Goal: Transaction & Acquisition: Purchase product/service

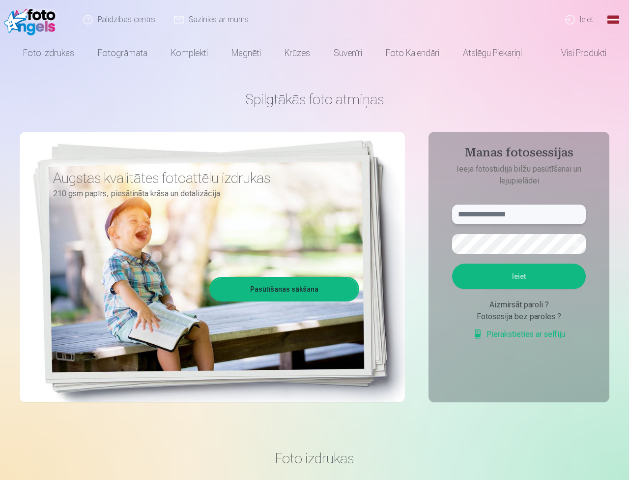
click at [535, 220] on input "text" at bounding box center [519, 214] width 134 height 20
type input "**********"
click at [518, 279] on button "Ieiet" at bounding box center [519, 276] width 134 height 26
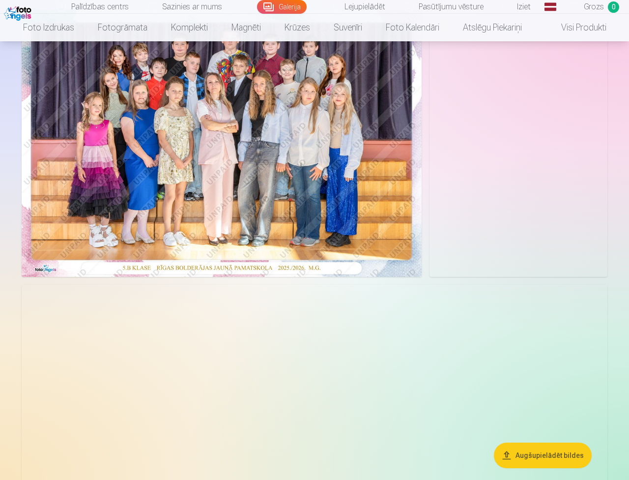
scroll to position [49, 0]
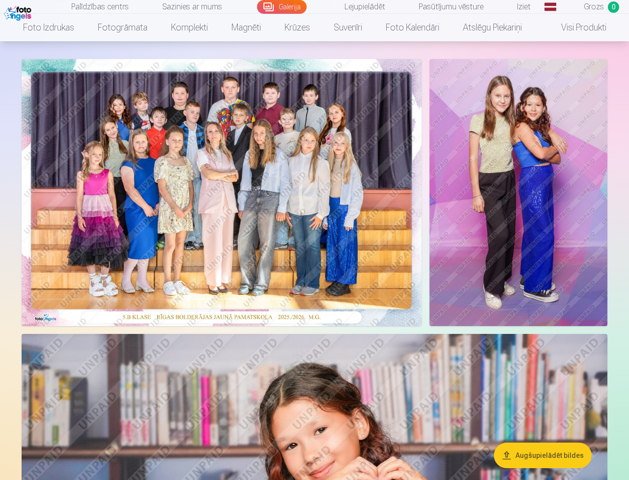
click at [293, 203] on img at bounding box center [222, 192] width 400 height 267
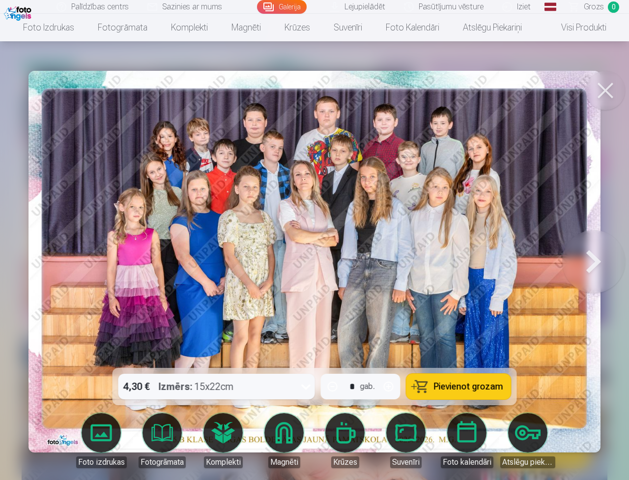
click at [605, 219] on button at bounding box center [593, 261] width 63 height 193
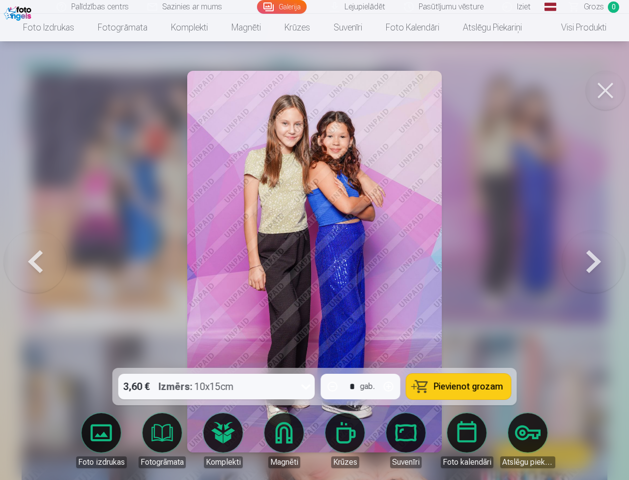
click at [605, 219] on button at bounding box center [593, 261] width 63 height 193
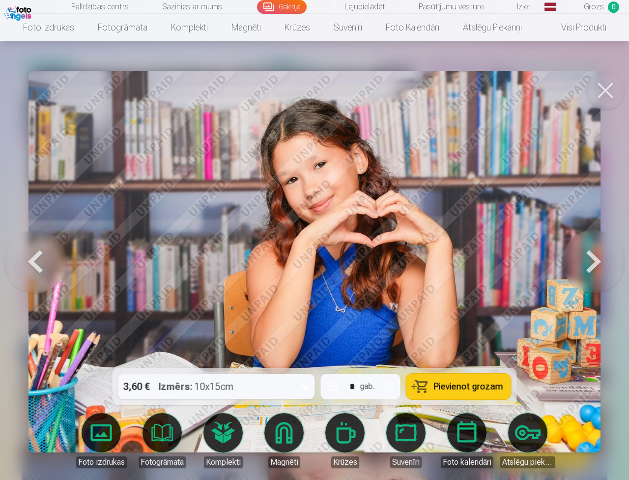
click at [605, 219] on button at bounding box center [593, 261] width 63 height 193
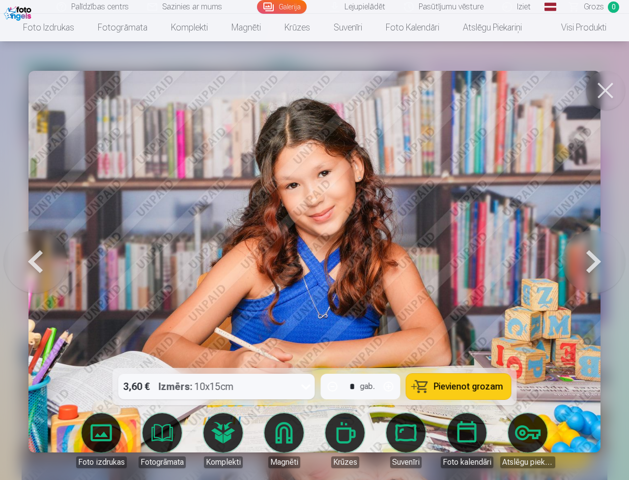
click at [605, 219] on button at bounding box center [593, 261] width 63 height 193
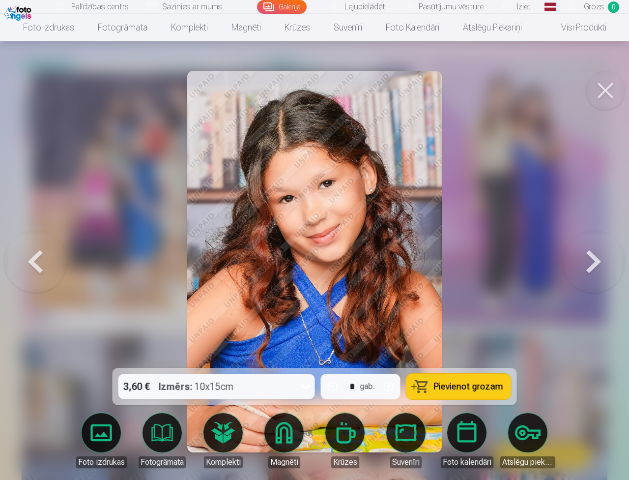
click at [605, 219] on button at bounding box center [593, 261] width 63 height 193
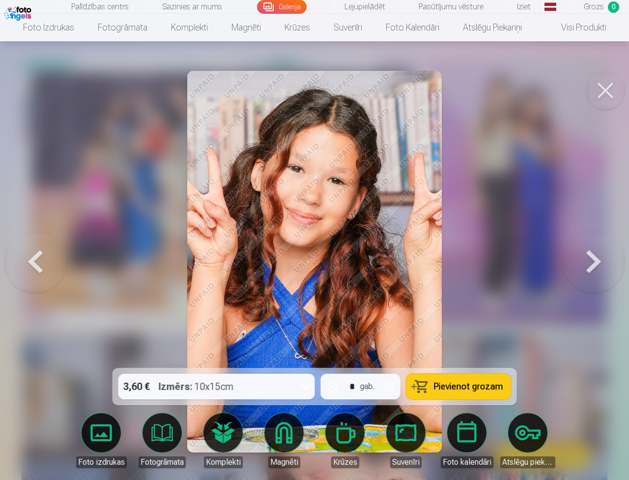
click at [605, 219] on button at bounding box center [593, 261] width 63 height 193
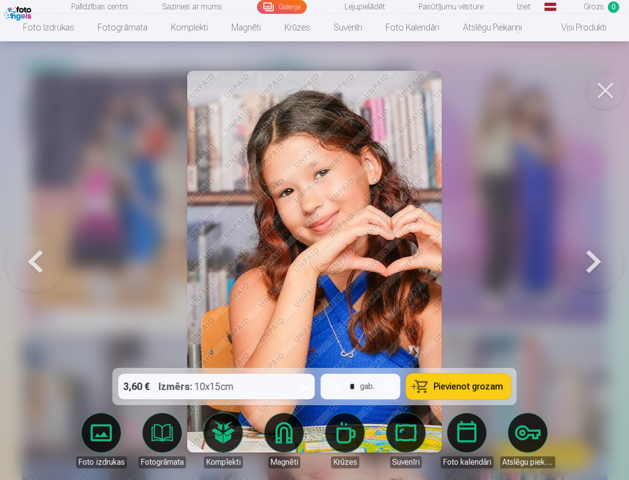
click at [605, 219] on button at bounding box center [593, 261] width 63 height 193
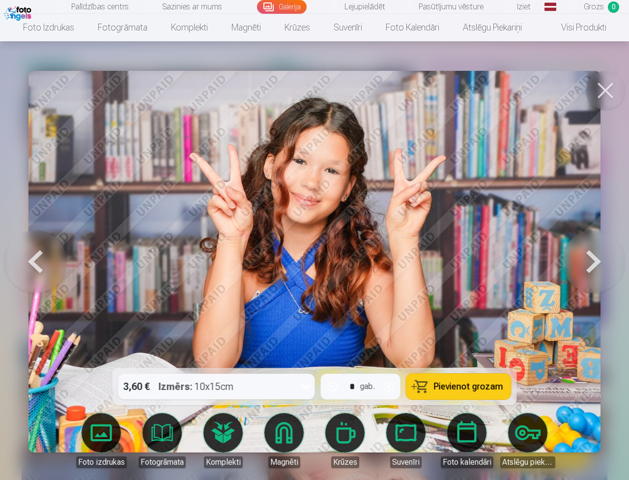
click at [605, 219] on button at bounding box center [593, 261] width 63 height 193
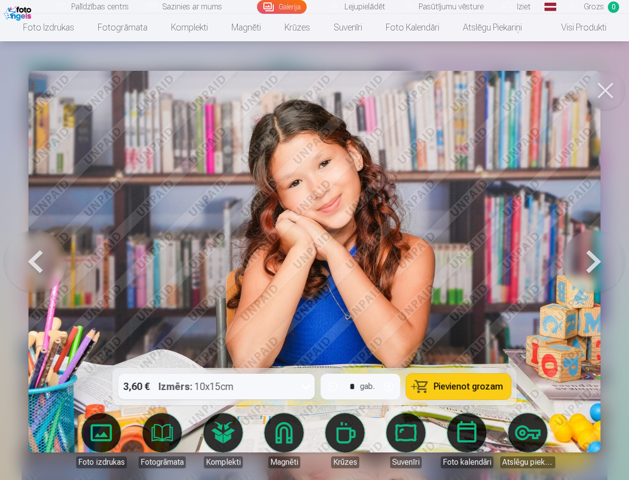
click at [605, 219] on button at bounding box center [593, 261] width 63 height 193
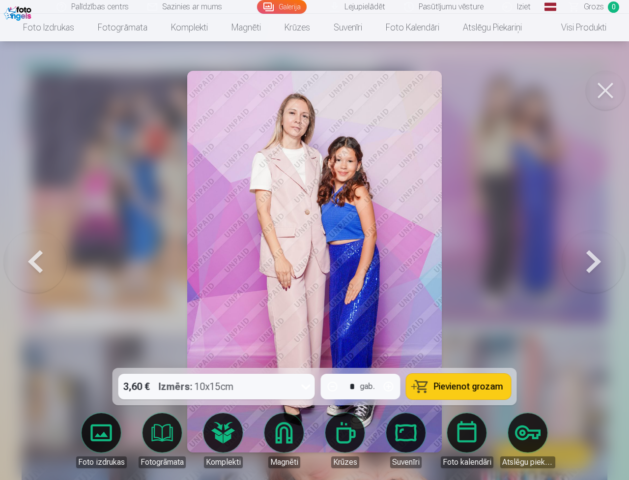
click at [605, 219] on button at bounding box center [593, 261] width 63 height 193
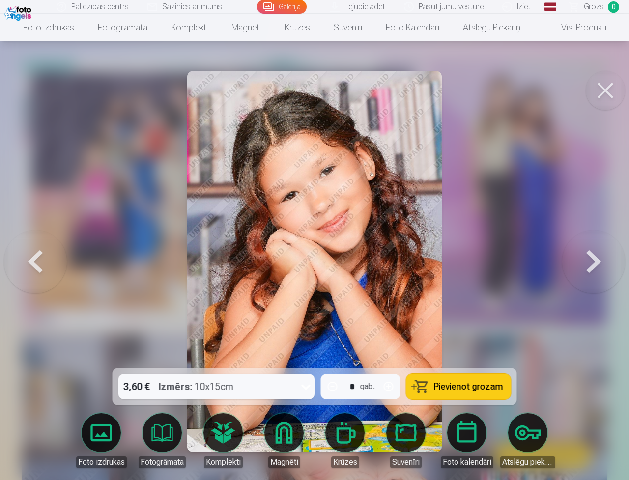
click at [604, 219] on button at bounding box center [593, 261] width 63 height 193
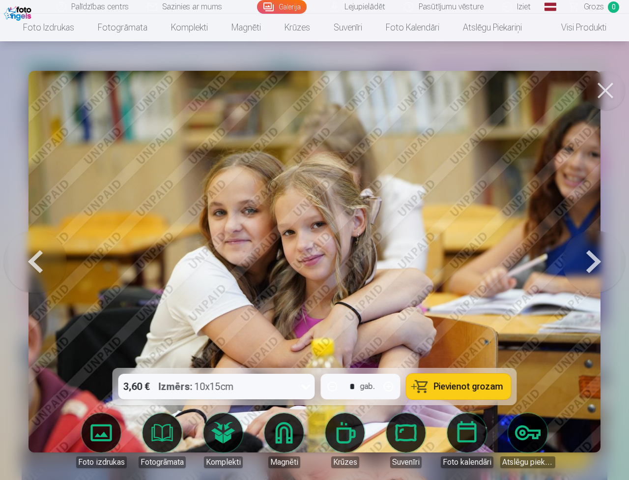
click at [604, 219] on button at bounding box center [593, 261] width 63 height 193
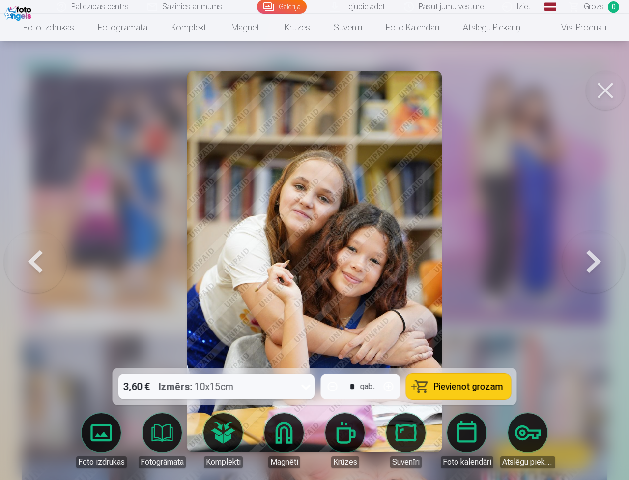
click at [40, 221] on button at bounding box center [35, 261] width 63 height 193
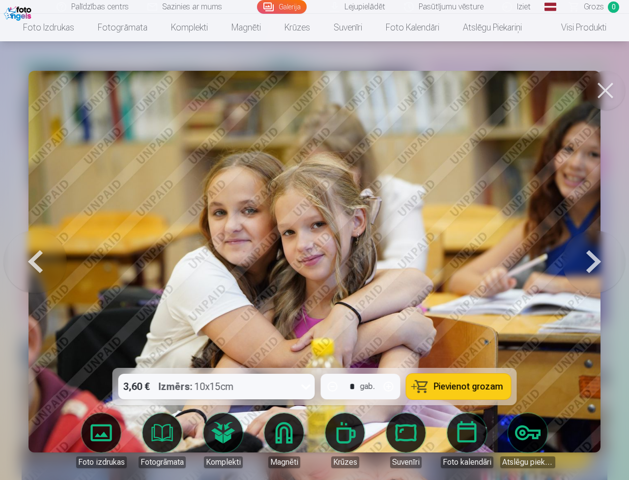
click at [40, 221] on button at bounding box center [35, 261] width 63 height 193
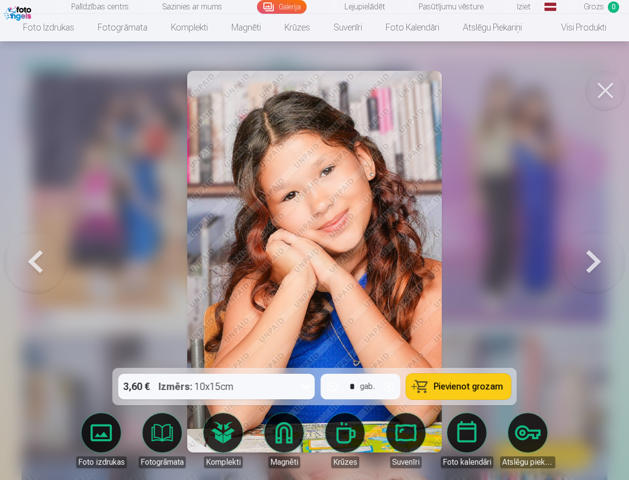
click at [40, 221] on button at bounding box center [35, 261] width 63 height 193
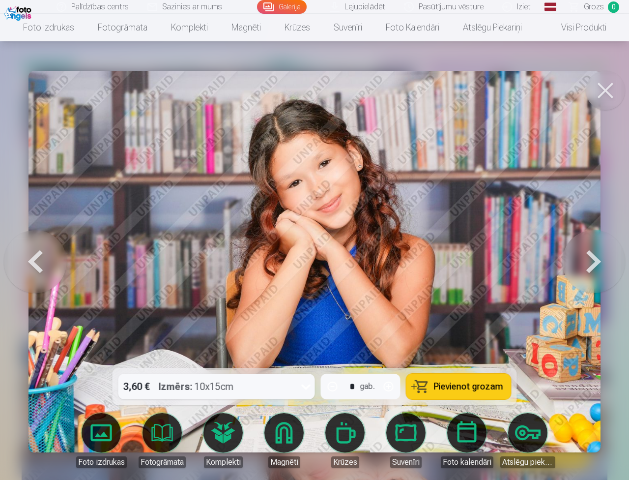
click at [40, 221] on button at bounding box center [35, 261] width 63 height 193
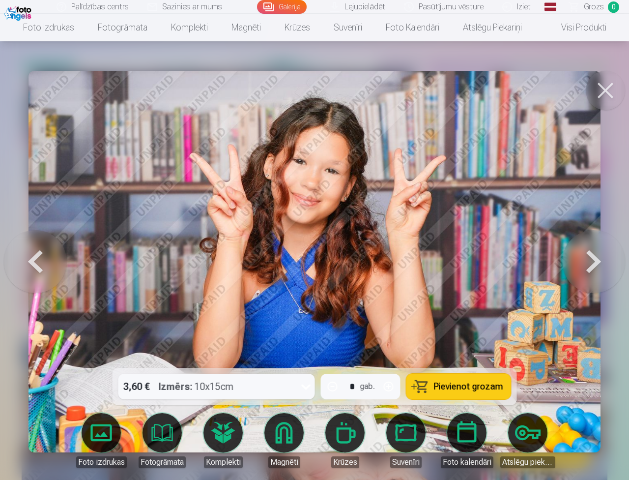
click at [40, 221] on button at bounding box center [35, 261] width 63 height 193
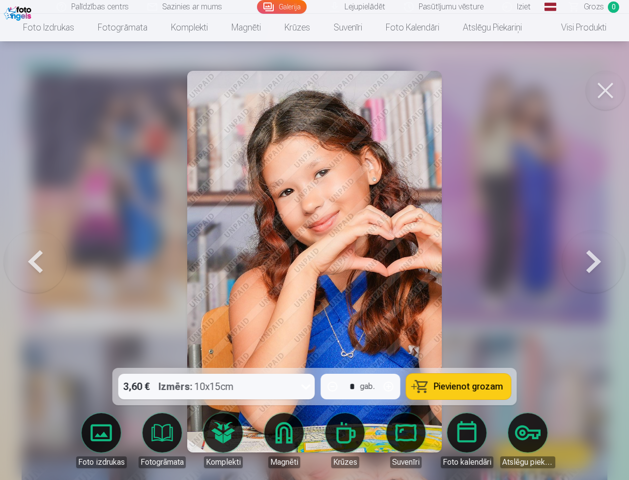
click at [41, 221] on button at bounding box center [35, 261] width 63 height 193
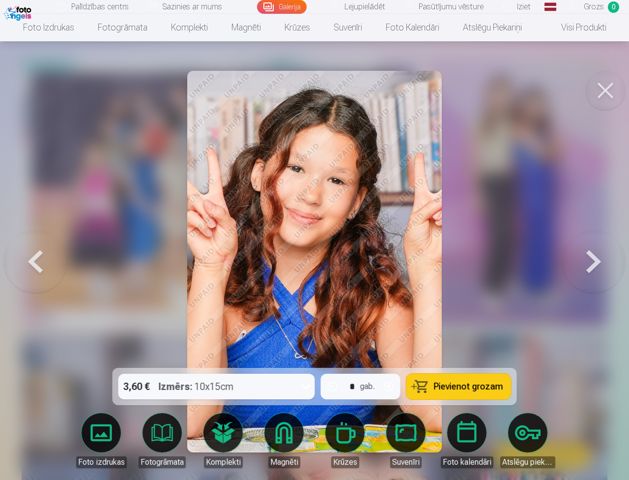
click at [41, 221] on button at bounding box center [35, 261] width 63 height 193
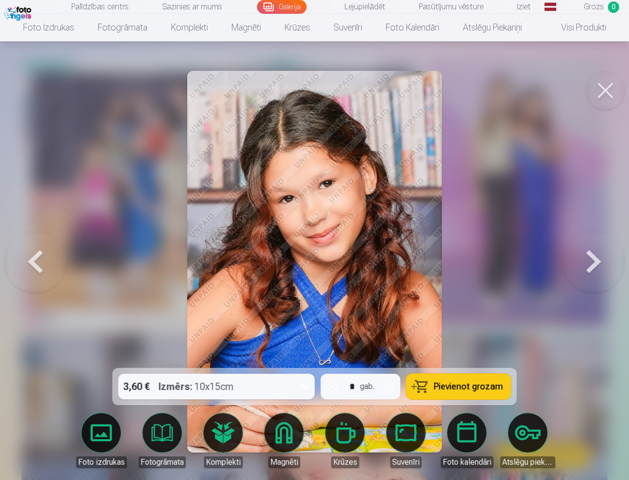
click at [42, 221] on button at bounding box center [35, 261] width 63 height 193
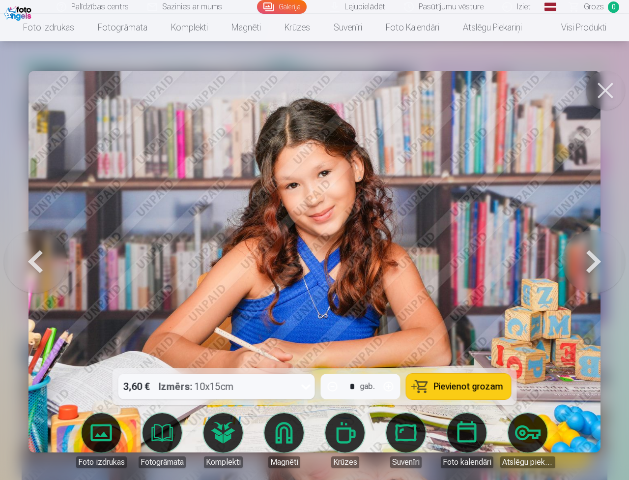
click at [24, 222] on button at bounding box center [35, 261] width 63 height 193
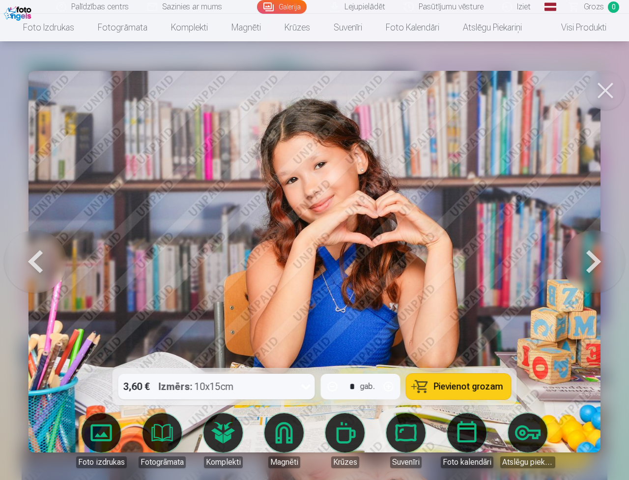
click at [25, 222] on button at bounding box center [35, 261] width 63 height 193
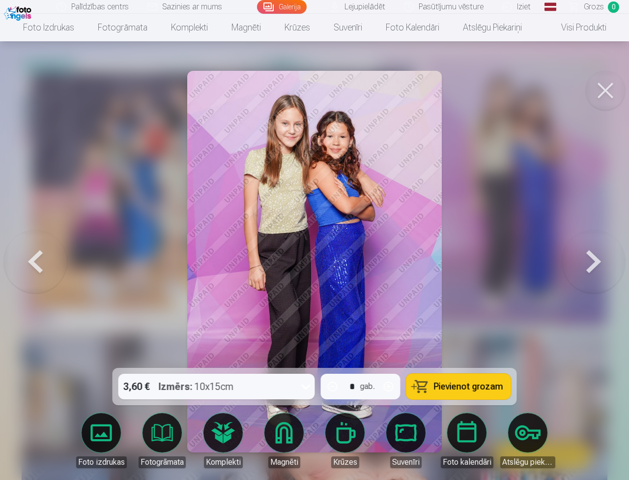
click at [581, 226] on button at bounding box center [593, 261] width 63 height 193
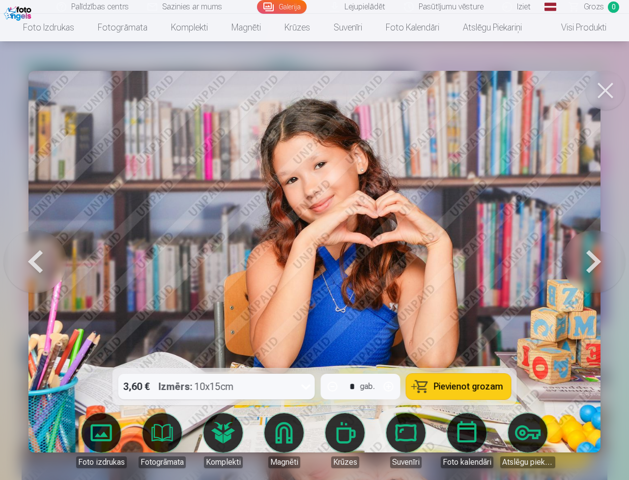
click at [594, 219] on button at bounding box center [593, 261] width 63 height 193
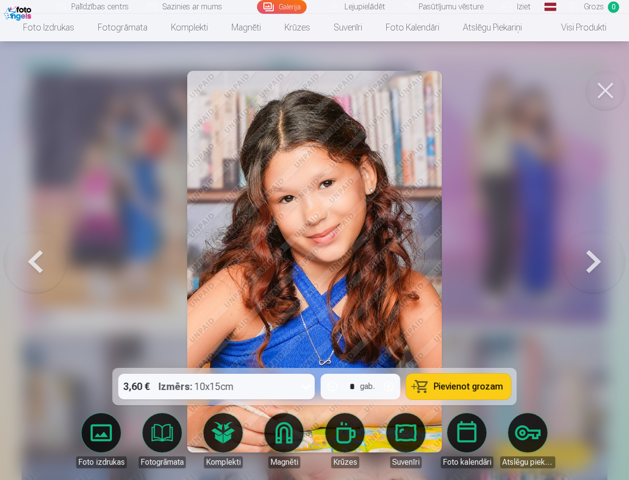
click at [594, 219] on button at bounding box center [593, 261] width 63 height 193
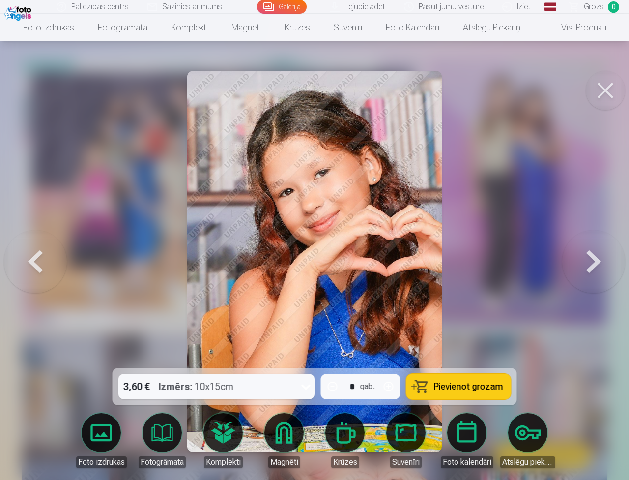
click at [594, 219] on button at bounding box center [593, 261] width 63 height 193
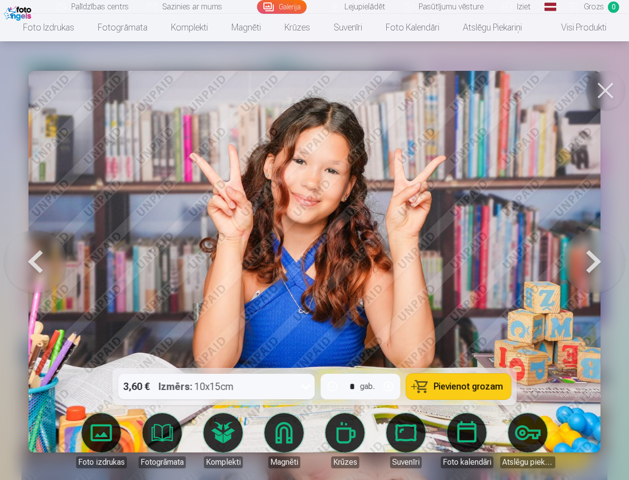
click at [594, 219] on button at bounding box center [593, 261] width 63 height 193
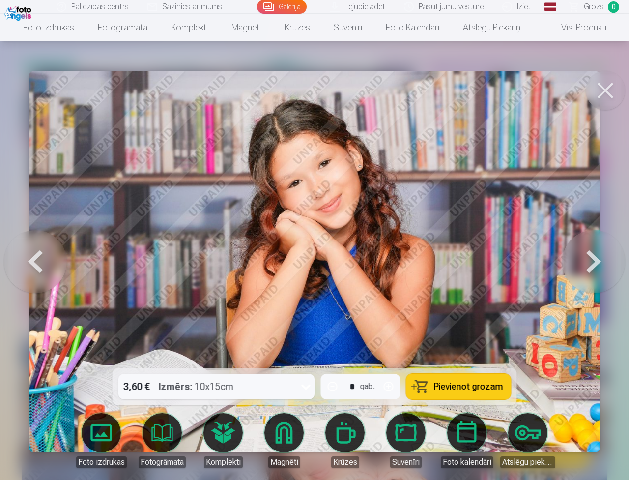
click at [619, 84] on button at bounding box center [605, 90] width 39 height 39
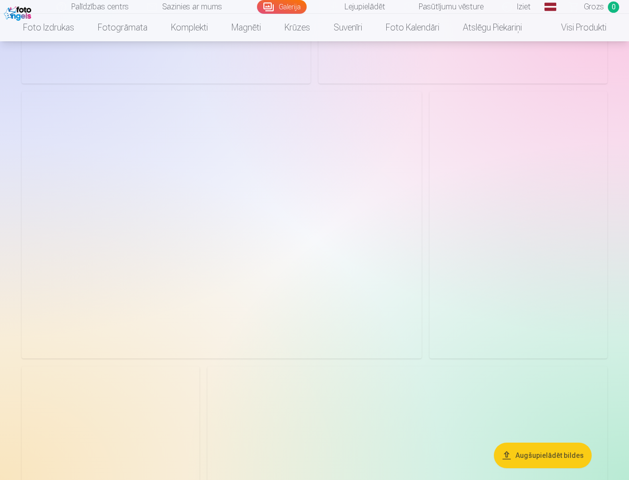
scroll to position [4128, 0]
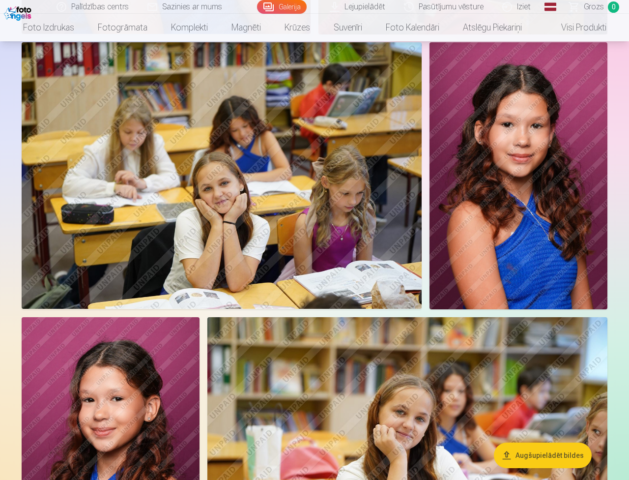
click at [523, 188] on img at bounding box center [519, 175] width 178 height 267
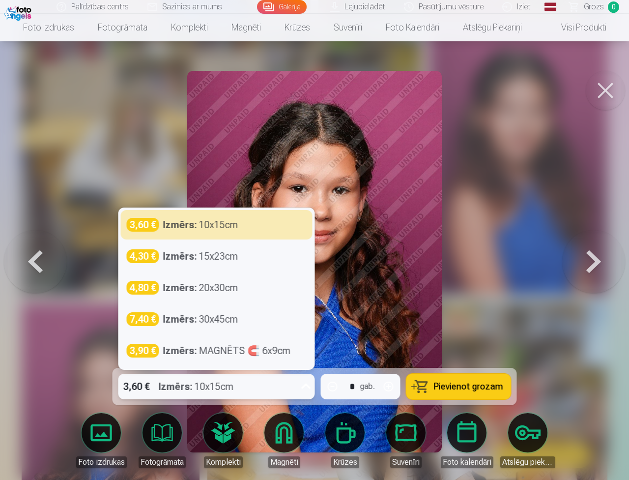
click at [244, 373] on div "3,60 € Izmērs : 10x15cm" at bounding box center [207, 386] width 178 height 26
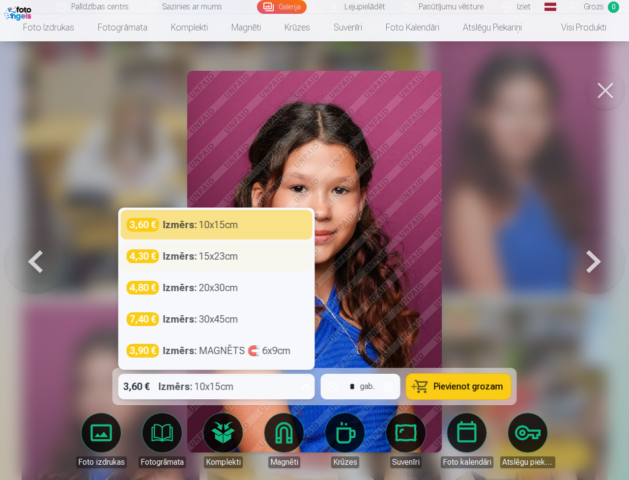
click at [205, 249] on div "Izmērs : 15x23cm" at bounding box center [200, 256] width 75 height 14
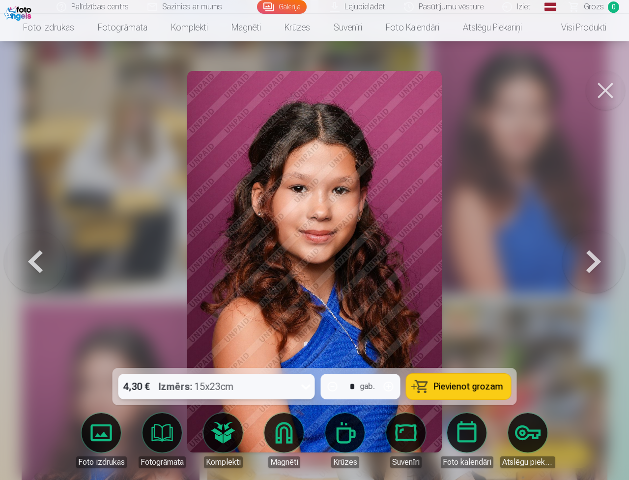
click at [438, 373] on button "Pievienot grozam" at bounding box center [458, 386] width 105 height 26
click at [611, 94] on button at bounding box center [605, 90] width 39 height 39
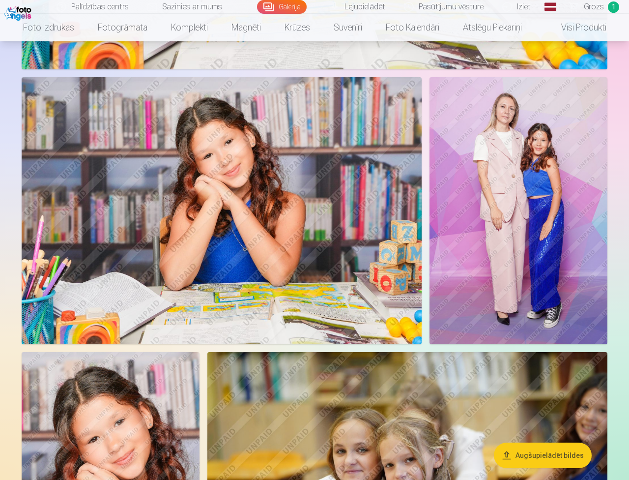
scroll to position [1769, 0]
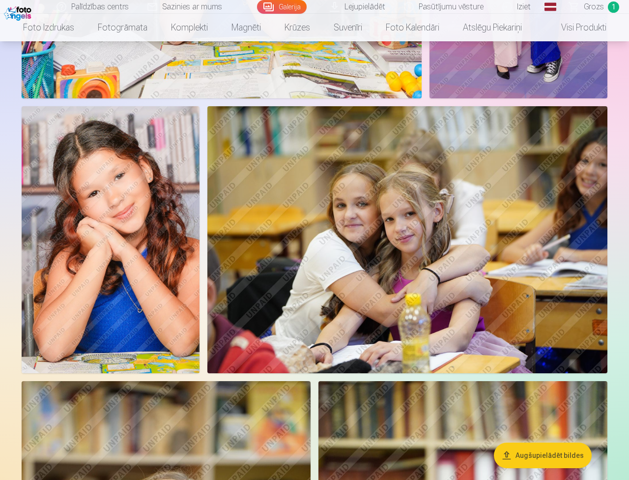
click at [109, 258] on img at bounding box center [111, 239] width 178 height 267
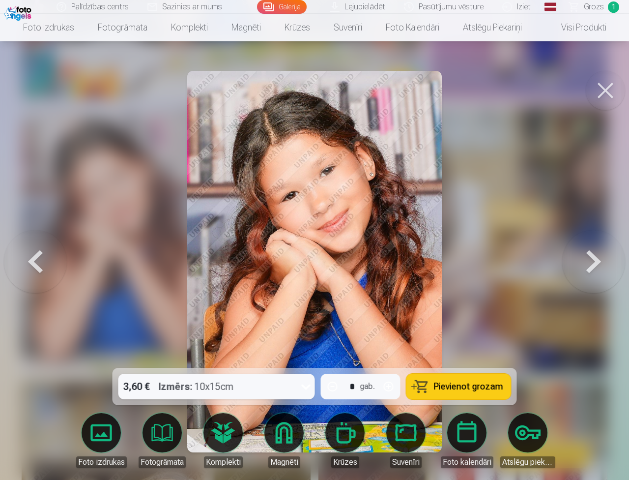
scroll to position [2071, 0]
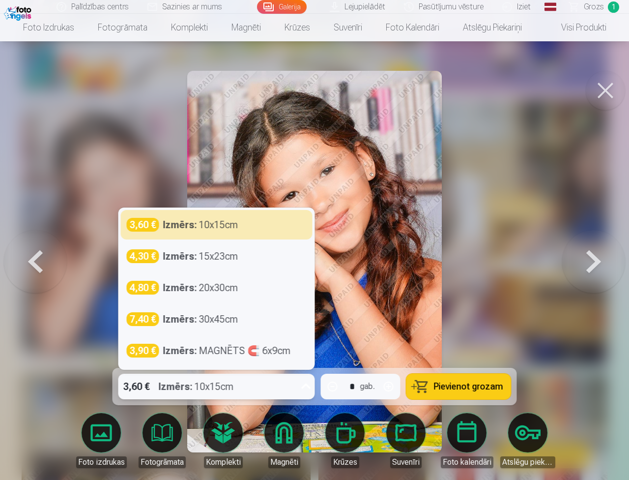
click at [287, 373] on div "3,60 € Izmērs : 10x15cm" at bounding box center [207, 386] width 178 height 26
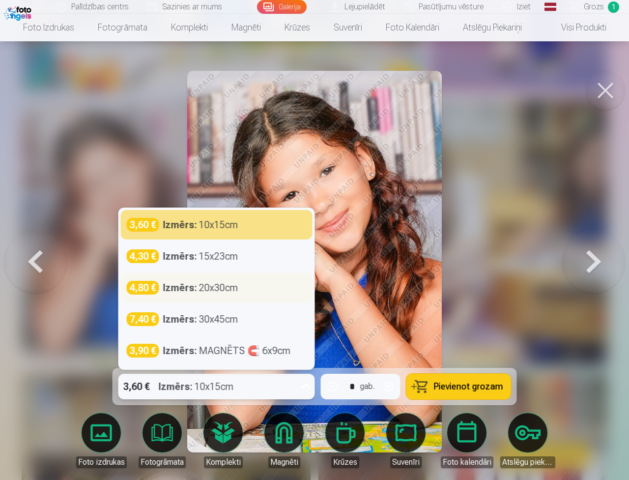
click at [247, 281] on div "4,80 € Izmērs : 20x30cm" at bounding box center [217, 288] width 180 height 14
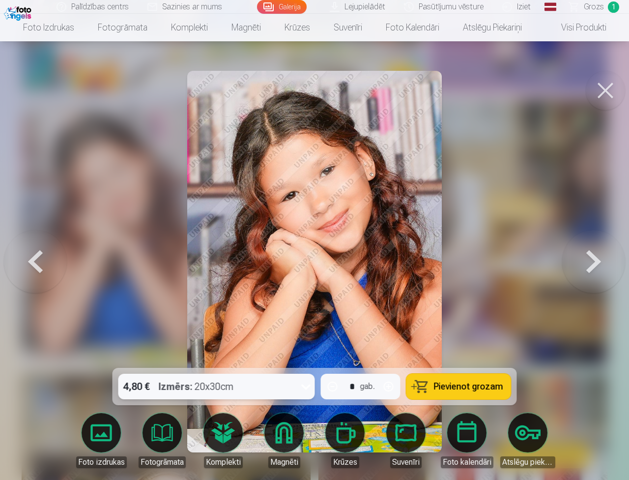
click at [458, 382] on span "Pievienot grozam" at bounding box center [468, 386] width 69 height 9
click at [597, 6] on span "Grozs" at bounding box center [594, 7] width 20 height 12
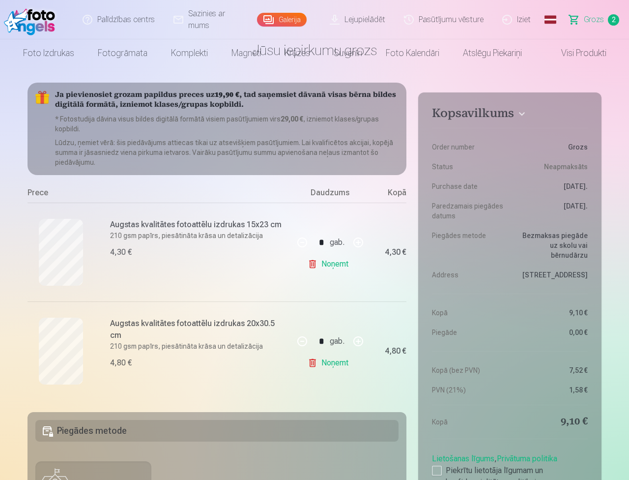
scroll to position [98, 0]
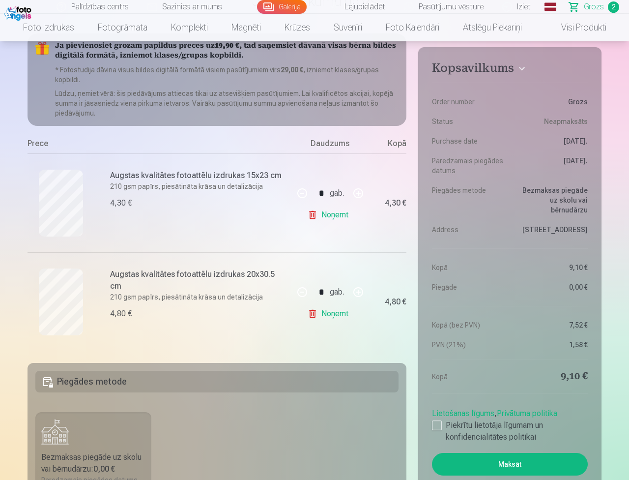
click at [329, 218] on link "Noņemt" at bounding box center [330, 215] width 45 height 20
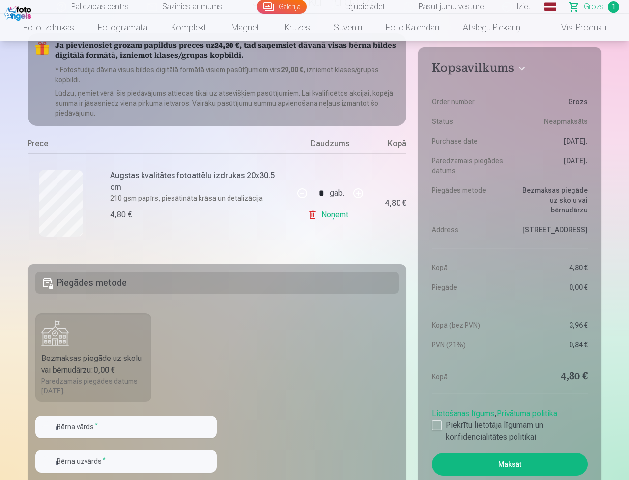
scroll to position [0, 0]
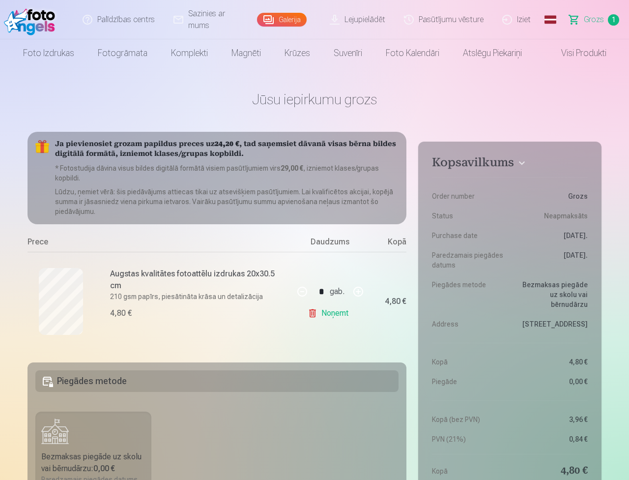
scroll to position [2071, 0]
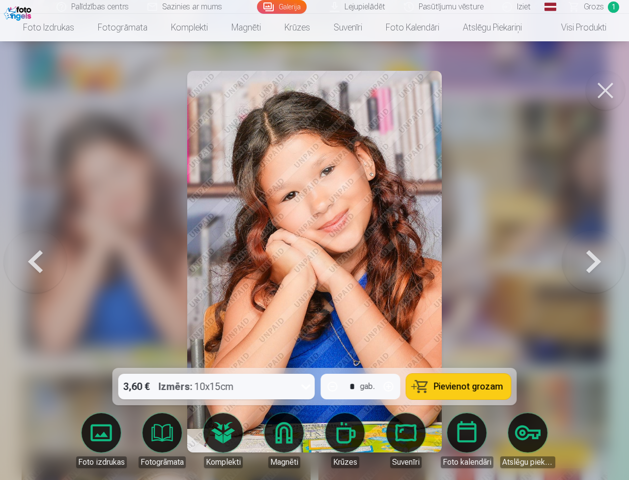
click at [609, 89] on button at bounding box center [605, 90] width 39 height 39
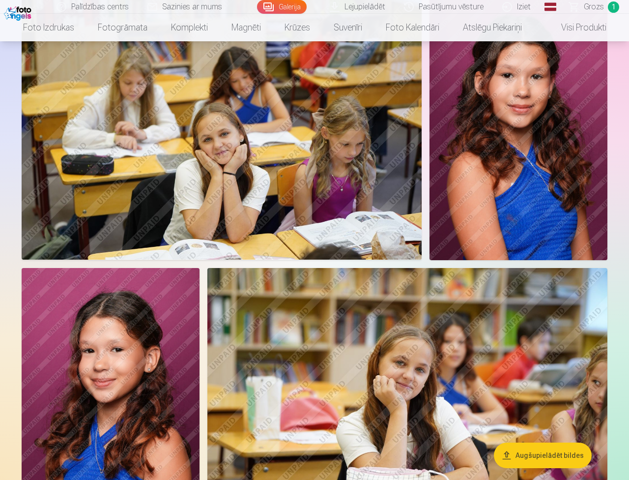
click at [491, 166] on img at bounding box center [519, 126] width 178 height 267
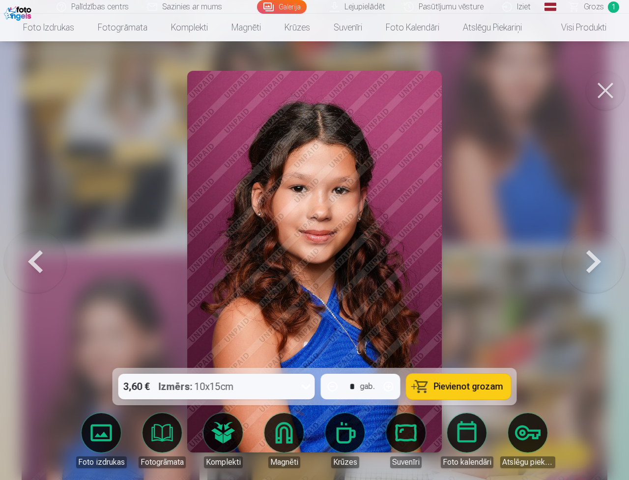
click at [271, 373] on div "3,60 € Izmērs : 10x15cm" at bounding box center [207, 386] width 178 height 26
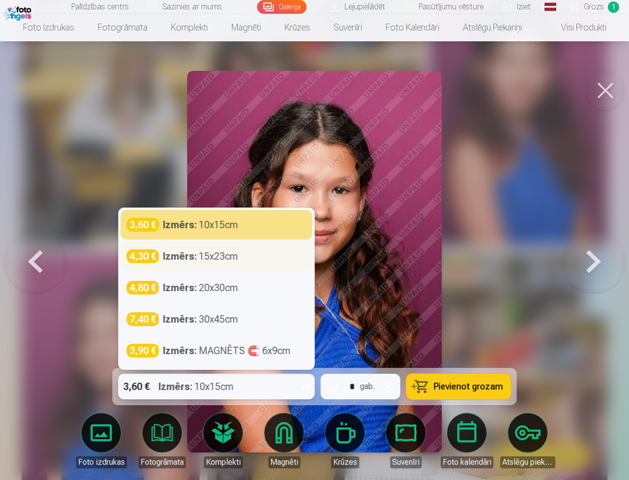
click at [219, 249] on div "Izmērs : 15x23cm" at bounding box center [200, 256] width 75 height 14
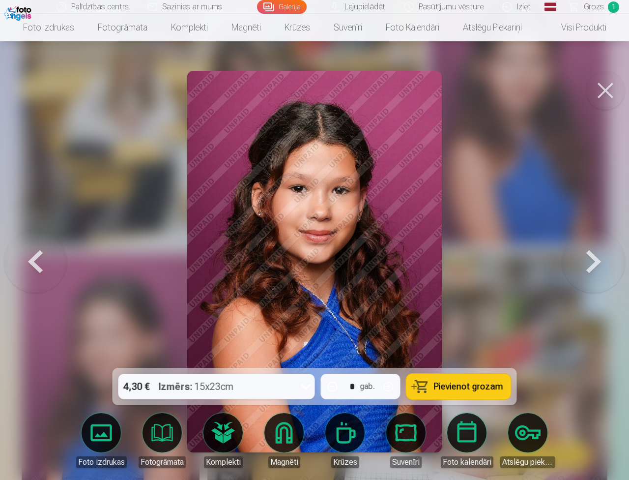
click at [459, 382] on span "Pievienot grozam" at bounding box center [468, 386] width 69 height 9
click at [610, 99] on button at bounding box center [605, 90] width 39 height 39
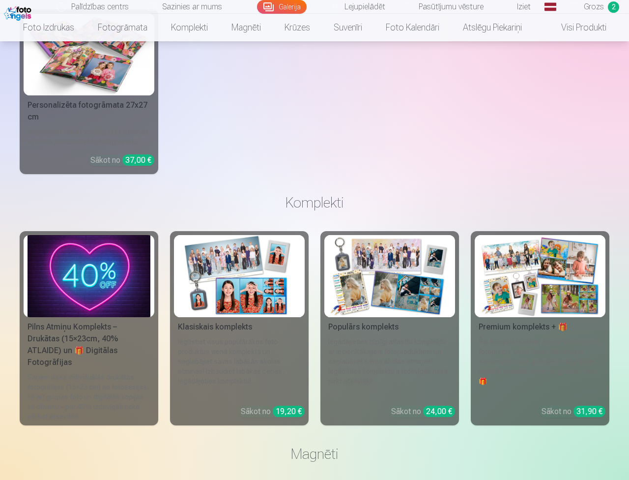
scroll to position [5998, 0]
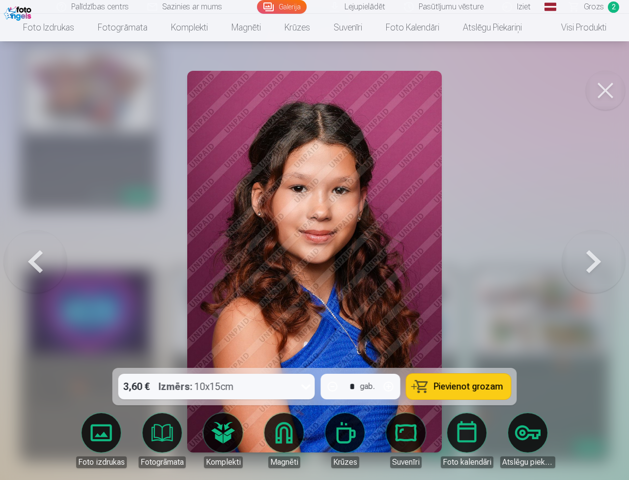
click at [296, 373] on div "3,60 € Izmērs : 10x15cm" at bounding box center [207, 386] width 178 height 26
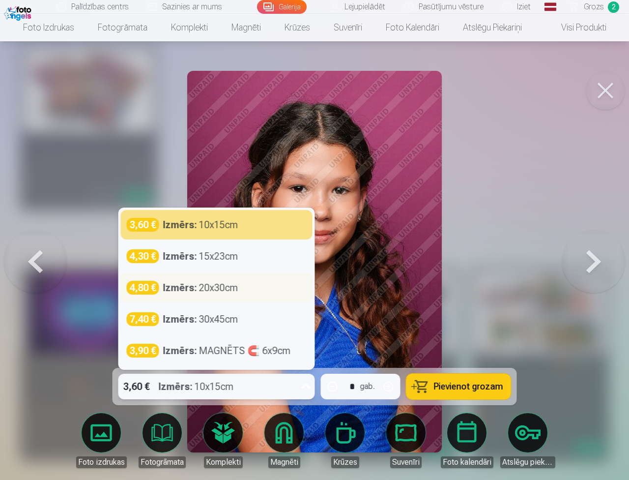
click at [238, 281] on div "Izmērs : 20x30cm" at bounding box center [200, 288] width 75 height 14
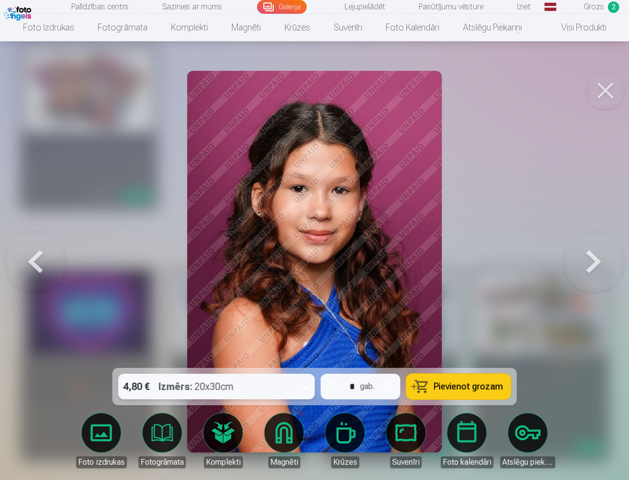
click at [503, 382] on span "Pievienot grozam" at bounding box center [468, 386] width 69 height 9
click at [625, 86] on button at bounding box center [605, 90] width 39 height 39
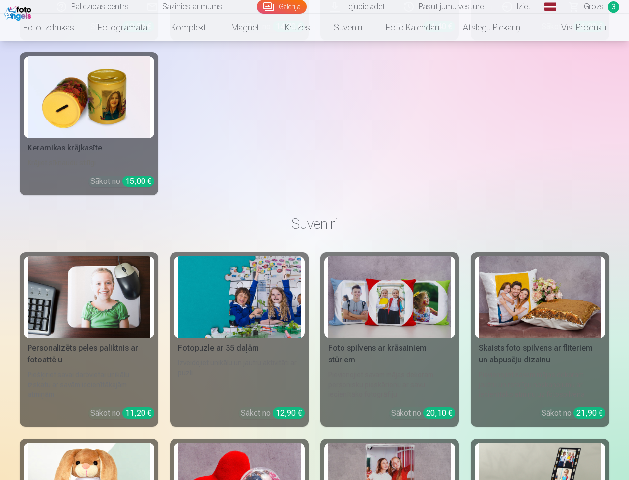
scroll to position [7226, 0]
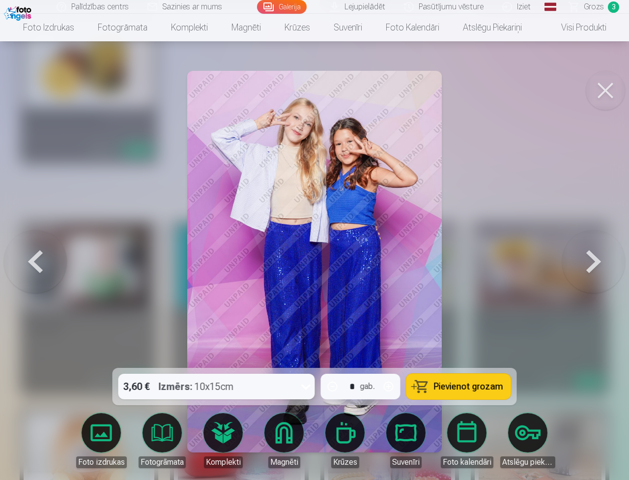
click at [234, 373] on div "Izmērs : 10x15cm" at bounding box center [196, 386] width 75 height 26
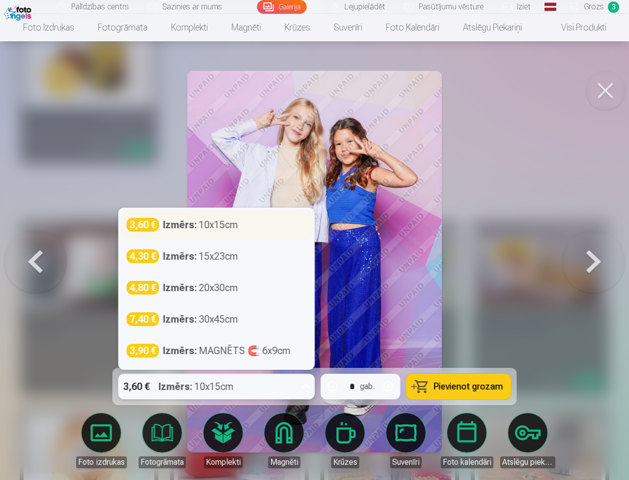
click at [238, 218] on div "Izmērs : 10x15cm" at bounding box center [200, 225] width 75 height 14
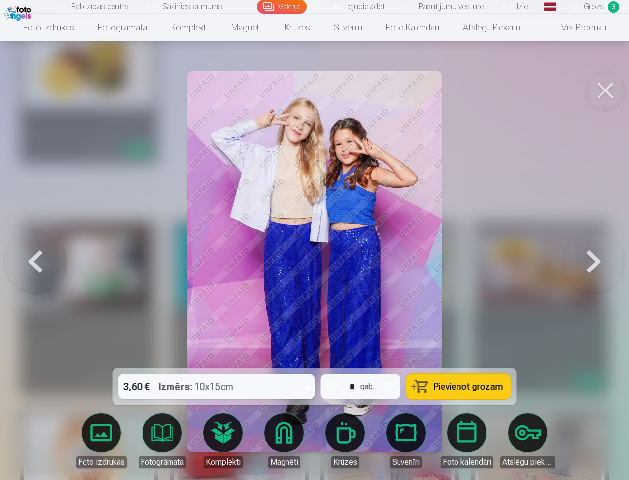
click at [511, 373] on button "Pievienot grozam" at bounding box center [458, 386] width 105 height 26
click at [625, 89] on button at bounding box center [605, 90] width 39 height 39
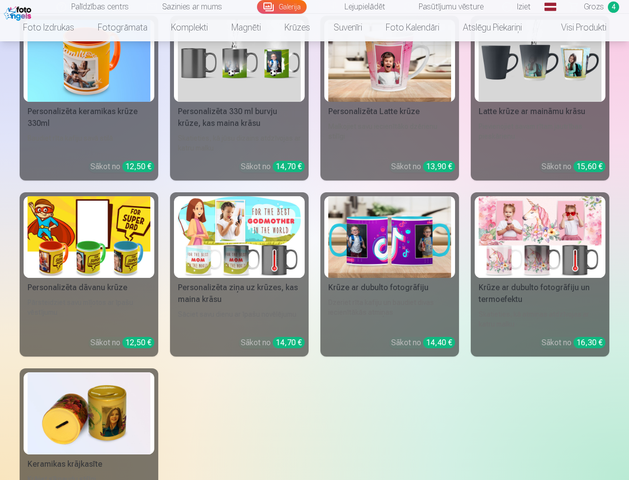
scroll to position [6910, 0]
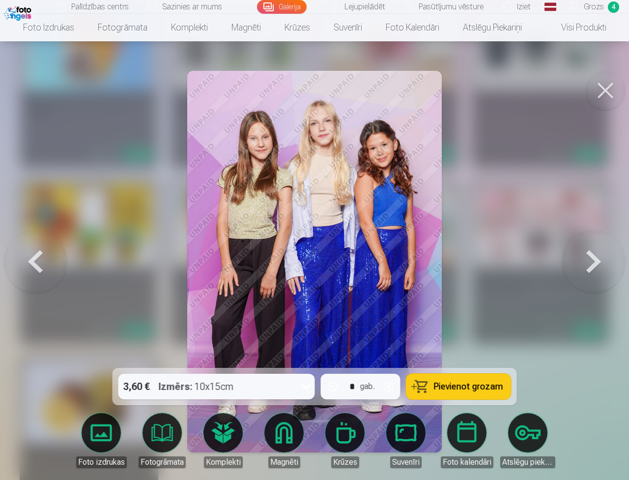
scroll to position [6927, 0]
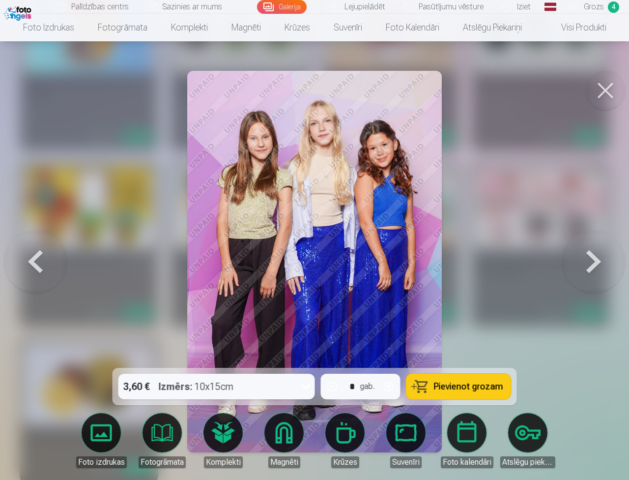
click at [234, 373] on div "Izmērs : 10x15cm" at bounding box center [196, 386] width 75 height 26
click at [296, 373] on div "3,60 € Izmērs : 10x15cm" at bounding box center [207, 386] width 178 height 26
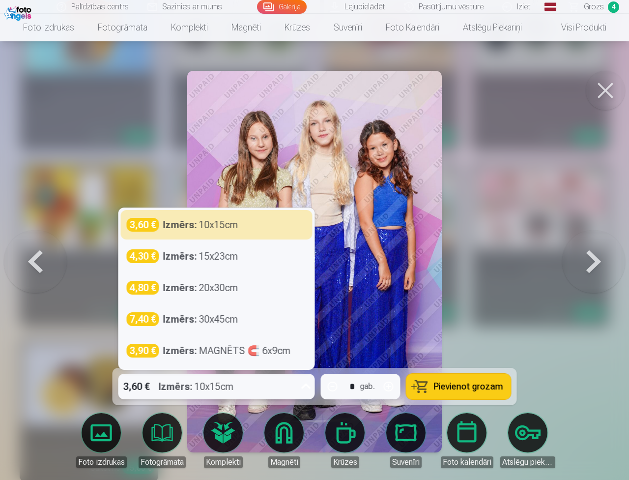
click at [296, 373] on div "3,60 € Izmērs : 10x15cm" at bounding box center [207, 386] width 178 height 26
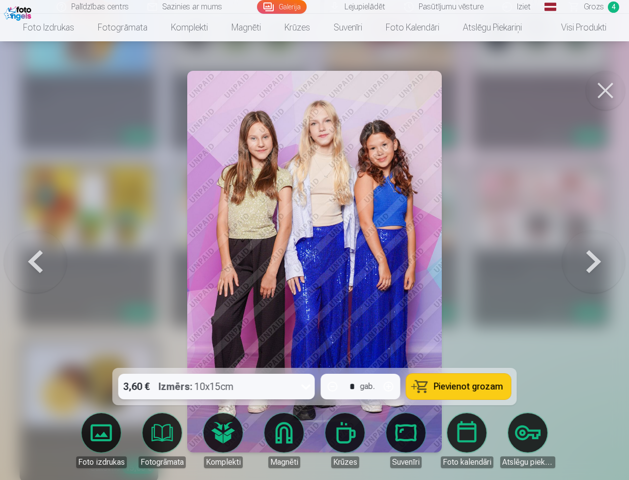
click at [296, 373] on div "3,60 € Izmērs : 10x15cm" at bounding box center [207, 386] width 178 height 26
drag, startPoint x: 402, startPoint y: 356, endPoint x: 556, endPoint y: 348, distance: 154.0
click at [296, 373] on div "3,60 € Izmērs : 10x15cm" at bounding box center [207, 386] width 178 height 26
click at [503, 382] on span "Pievienot grozam" at bounding box center [468, 386] width 69 height 9
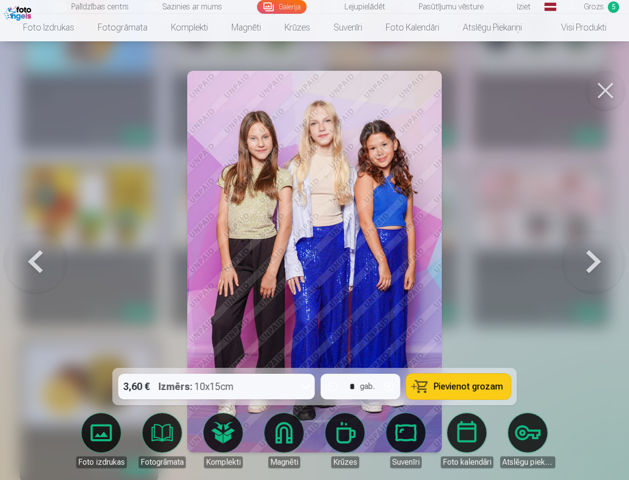
click at [625, 93] on button at bounding box center [605, 90] width 39 height 39
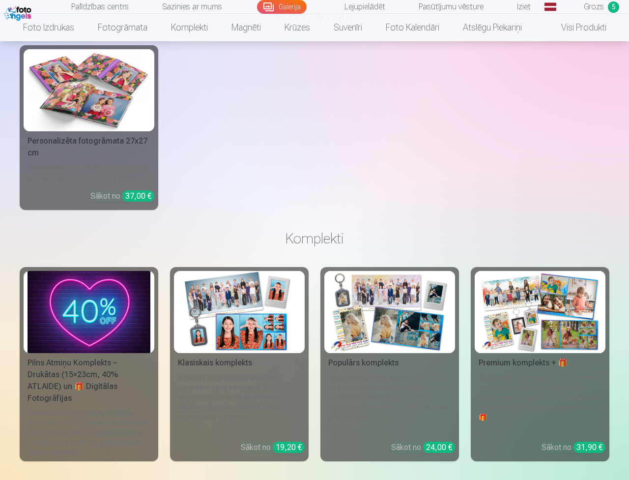
scroll to position [6047, 0]
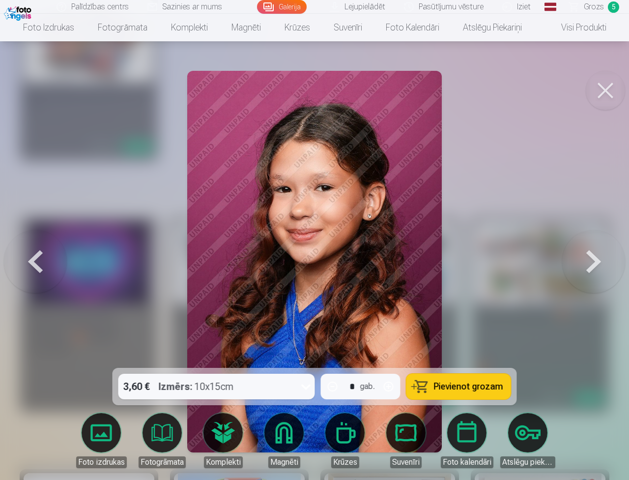
scroll to position [6063, 0]
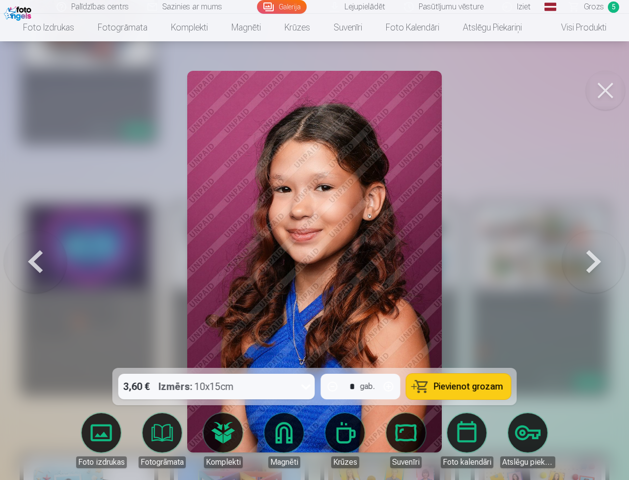
click at [503, 382] on span "Pievienot grozam" at bounding box center [468, 386] width 69 height 9
click at [625, 94] on button at bounding box center [605, 90] width 39 height 39
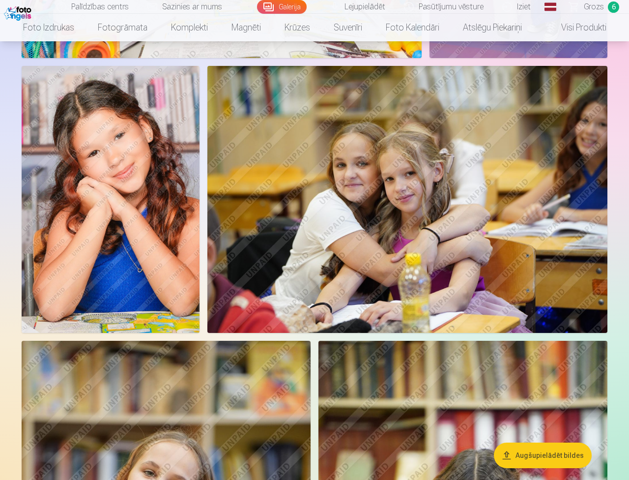
scroll to position [2263, 0]
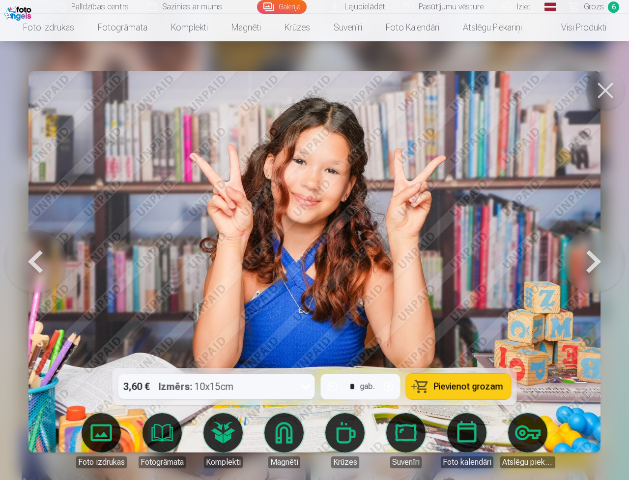
click at [296, 373] on div "3,60 € Izmērs : 10x15cm" at bounding box center [207, 386] width 178 height 26
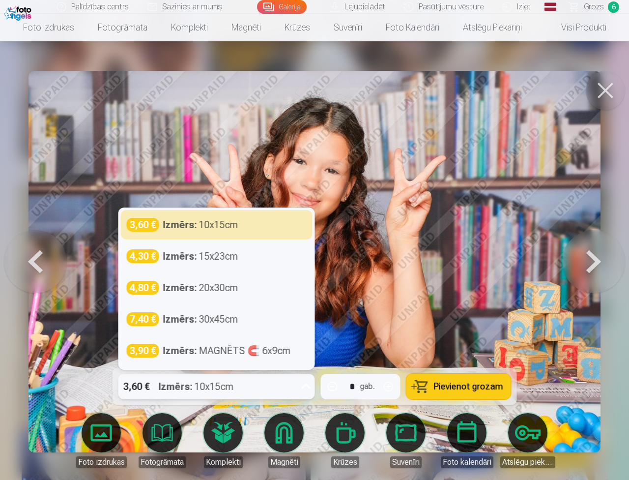
click at [296, 373] on div "3,60 € Izmērs : 10x15cm" at bounding box center [207, 386] width 178 height 26
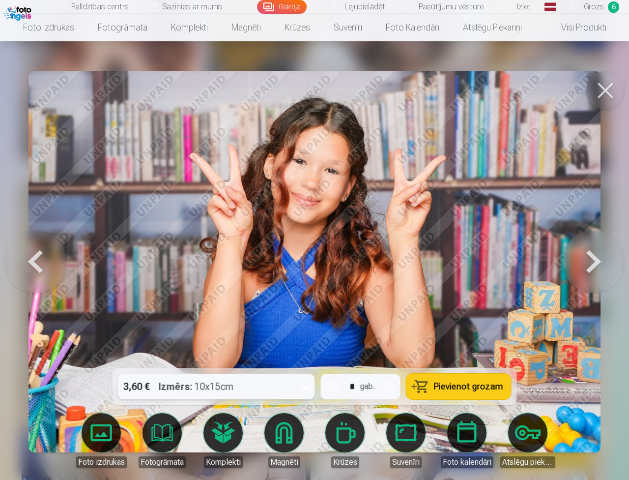
click at [511, 373] on button "Pievienot grozam" at bounding box center [458, 386] width 105 height 26
click at [625, 89] on button at bounding box center [605, 90] width 39 height 39
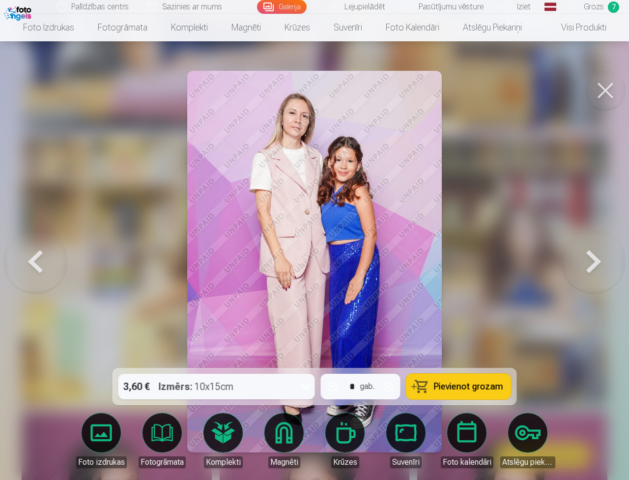
scroll to position [2755, 0]
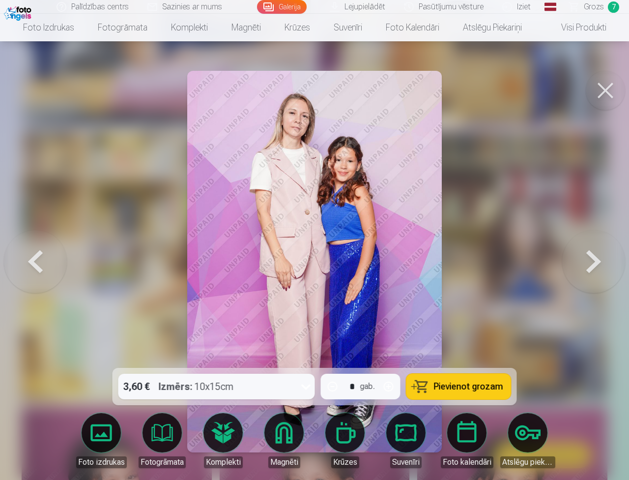
click at [503, 382] on span "Pievienot grozam" at bounding box center [468, 386] width 69 height 9
click at [625, 82] on button at bounding box center [605, 90] width 39 height 39
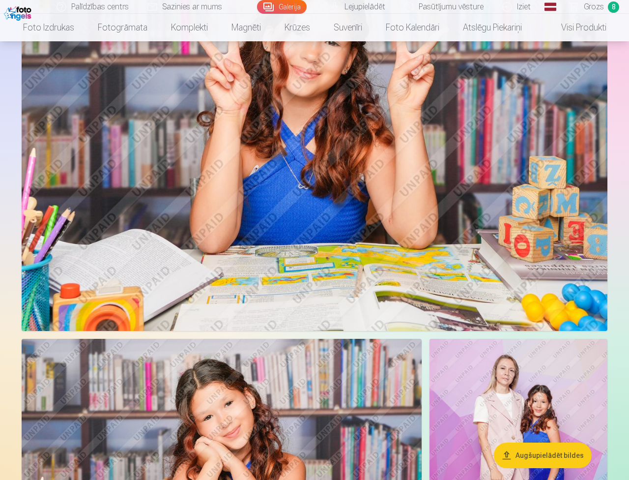
scroll to position [1606, 0]
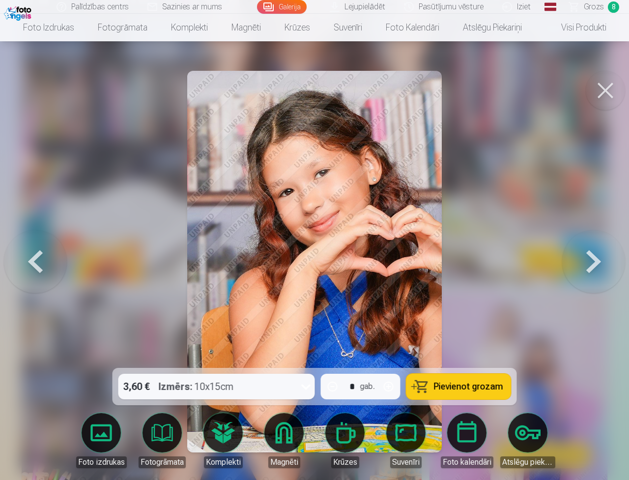
scroll to position [1609, 0]
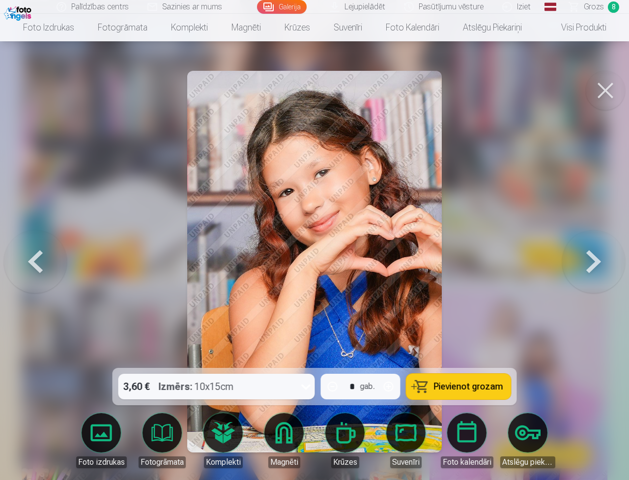
click at [625, 89] on button at bounding box center [605, 90] width 39 height 39
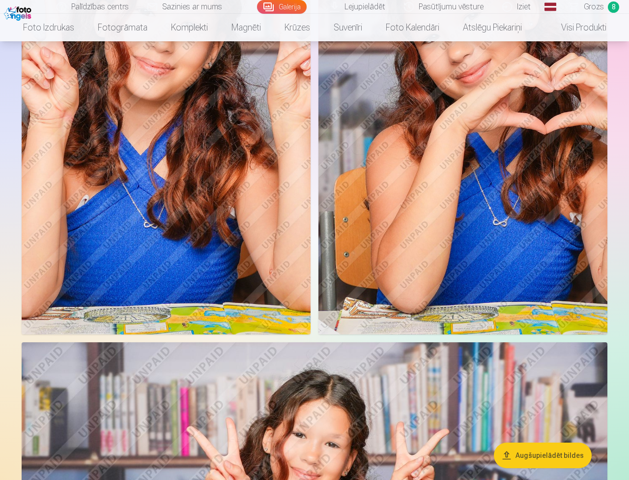
scroll to position [1083, 0]
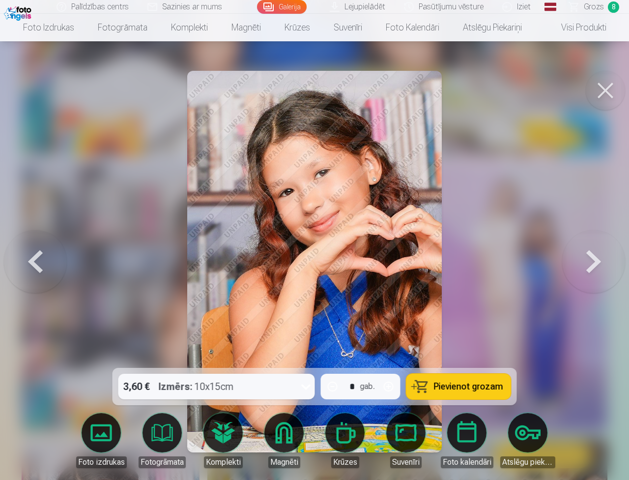
click at [296, 373] on div "3,60 € Izmērs : 10x15cm" at bounding box center [207, 386] width 178 height 26
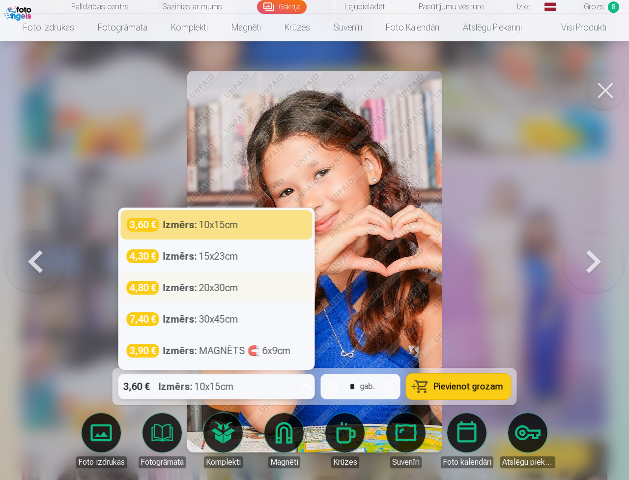
click at [238, 281] on div "Izmērs : 20x30cm" at bounding box center [200, 288] width 75 height 14
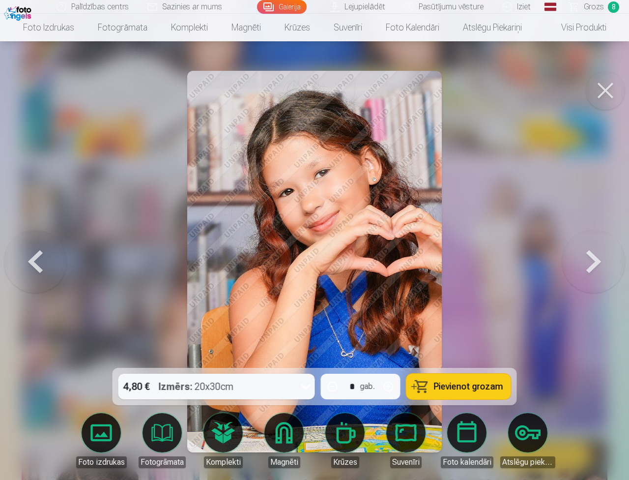
click at [503, 382] on span "Pievienot grozam" at bounding box center [468, 386] width 69 height 9
click at [604, 6] on span "Grozs" at bounding box center [594, 7] width 20 height 12
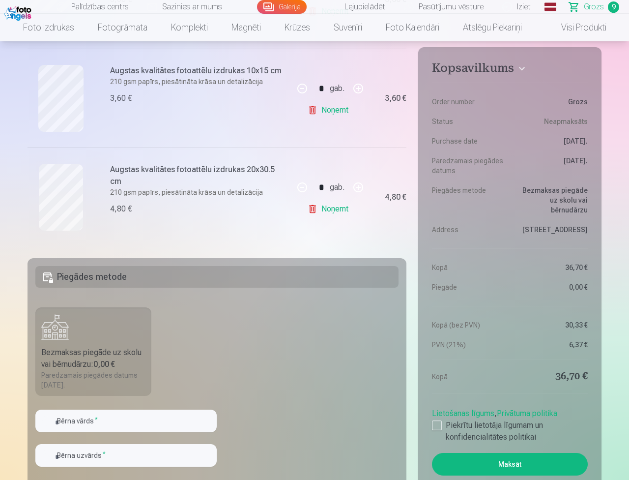
scroll to position [983, 0]
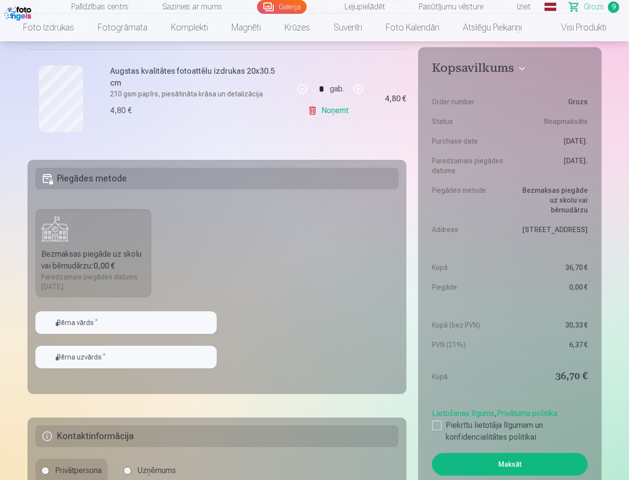
click at [145, 249] on div "Bezmaksas piegāde uz skolu vai bērnudārzu : 0,00 €" at bounding box center [93, 260] width 104 height 24
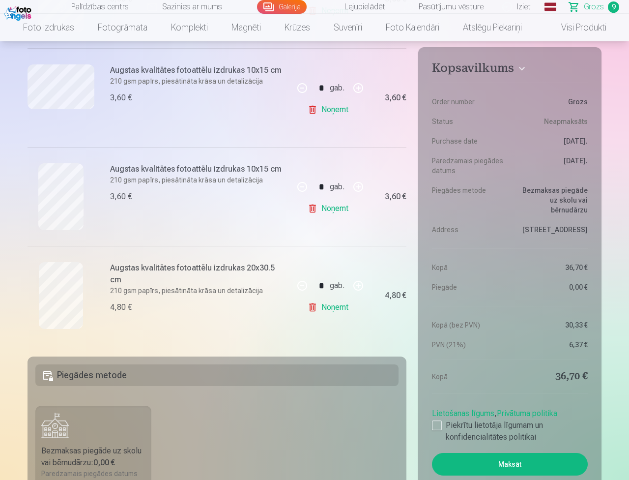
scroll to position [934, 0]
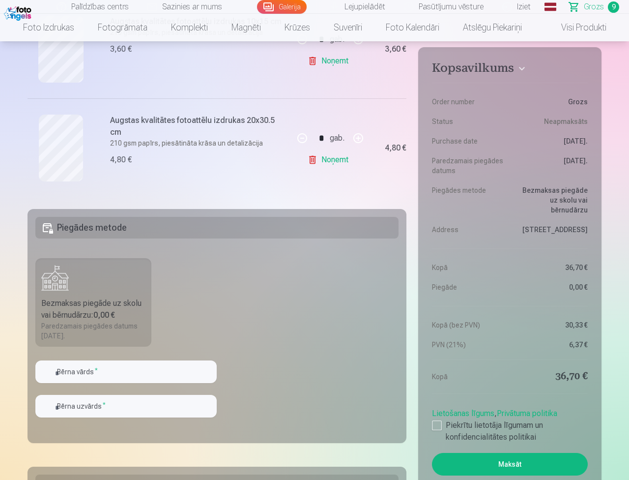
click at [277, 228] on h5 "Piegādes metode" at bounding box center [216, 228] width 363 height 22
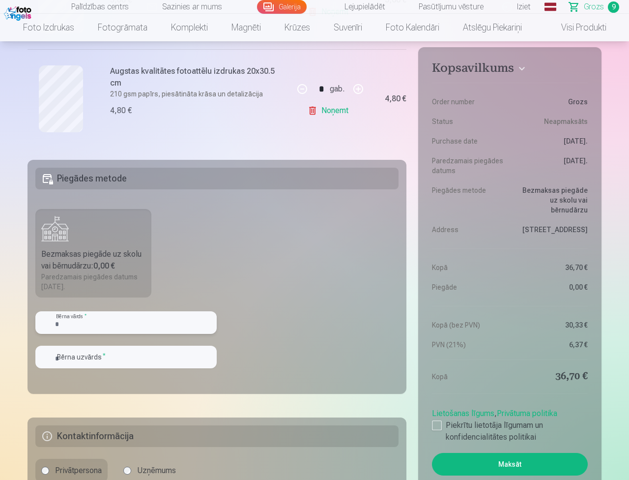
click at [217, 324] on input "text" at bounding box center [125, 322] width 181 height 23
type input "******"
type input "**********"
drag, startPoint x: 273, startPoint y: 328, endPoint x: 121, endPoint y: 313, distance: 153.1
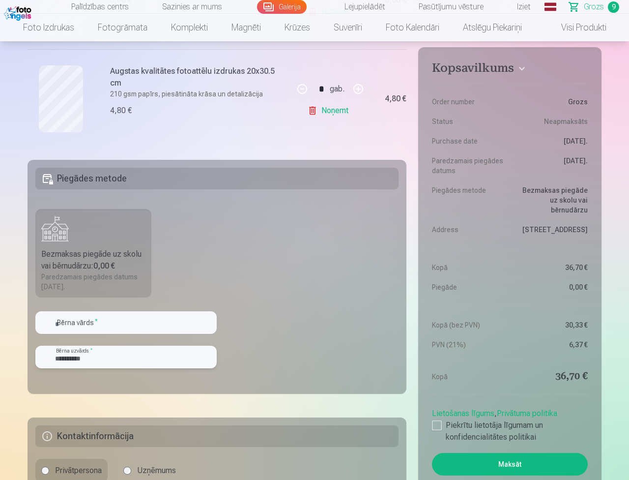
drag, startPoint x: 263, startPoint y: 349, endPoint x: 130, endPoint y: 334, distance: 134.1
click at [217, 329] on input "text" at bounding box center [125, 322] width 181 height 23
type input "*"
type input "*********"
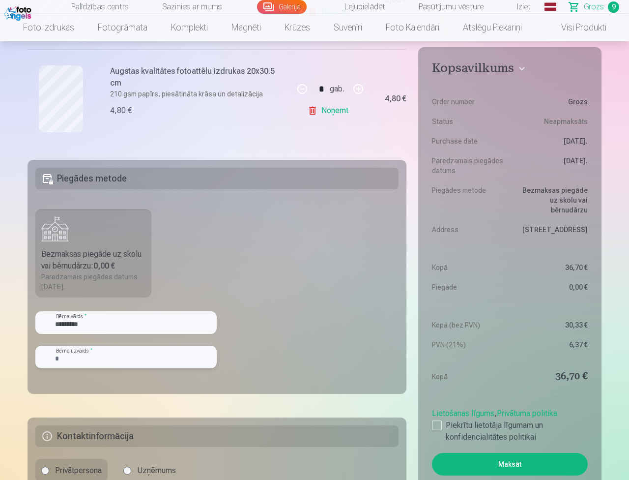
click at [217, 361] on input "text" at bounding box center [125, 356] width 181 height 23
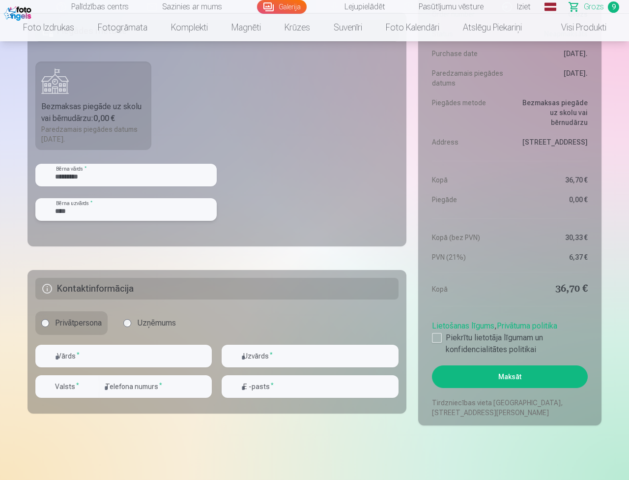
scroll to position [1179, 0]
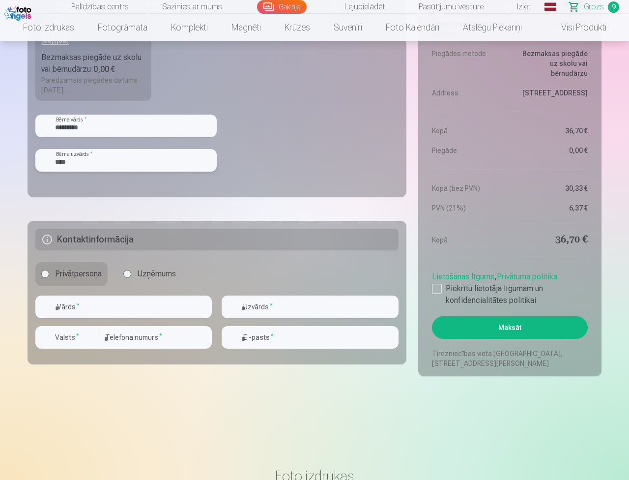
type input "****"
click at [212, 309] on input "text" at bounding box center [123, 306] width 176 height 23
type input "*****"
click at [398, 309] on input "text" at bounding box center [310, 306] width 176 height 23
click at [398, 313] on input "**********" at bounding box center [310, 306] width 176 height 23
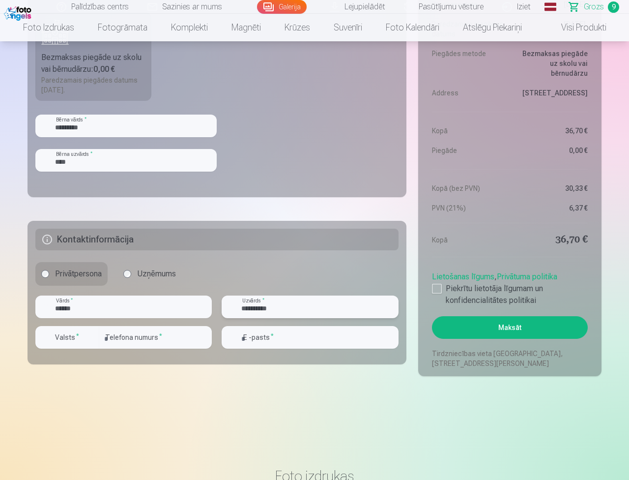
type input "**********"
click at [212, 340] on input "number" at bounding box center [155, 337] width 113 height 23
type input "********"
drag, startPoint x: 432, startPoint y: 337, endPoint x: 443, endPoint y: 337, distance: 10.8
click at [398, 337] on input "email" at bounding box center [310, 337] width 176 height 23
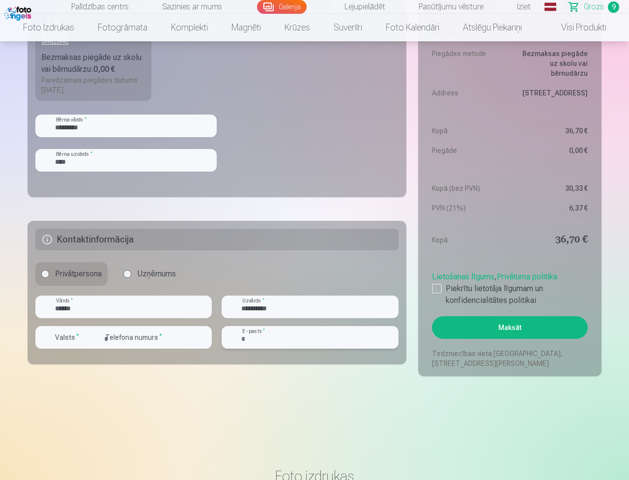
type input "**********"
click at [442, 291] on div at bounding box center [437, 289] width 10 height 10
click at [588, 333] on button "Maksāt" at bounding box center [510, 327] width 156 height 23
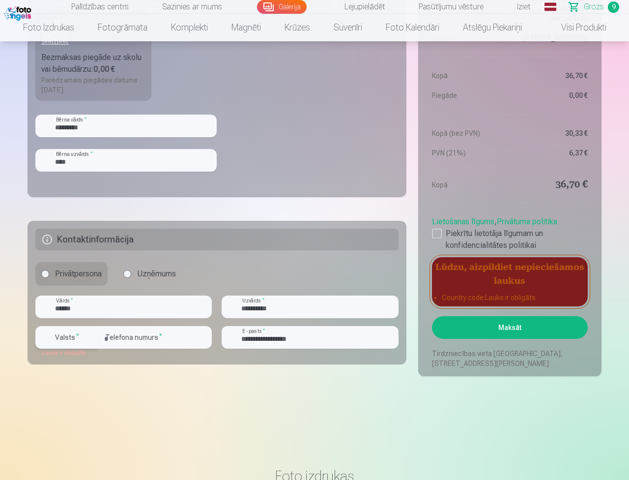
click at [83, 334] on label "Valsts *" at bounding box center [67, 337] width 32 height 10
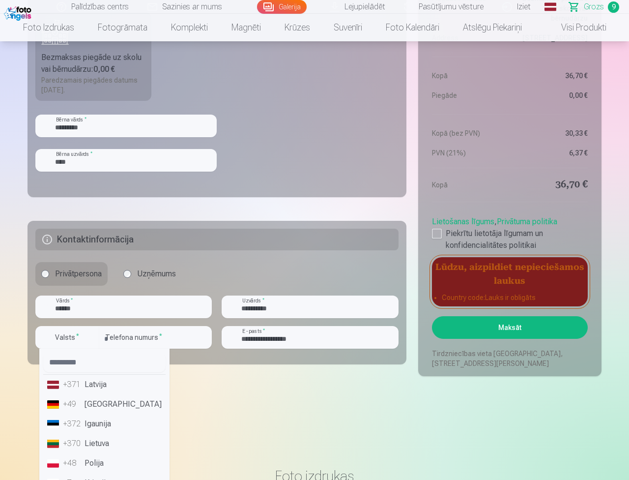
click at [166, 388] on li "+371 Latvija" at bounding box center [104, 384] width 122 height 20
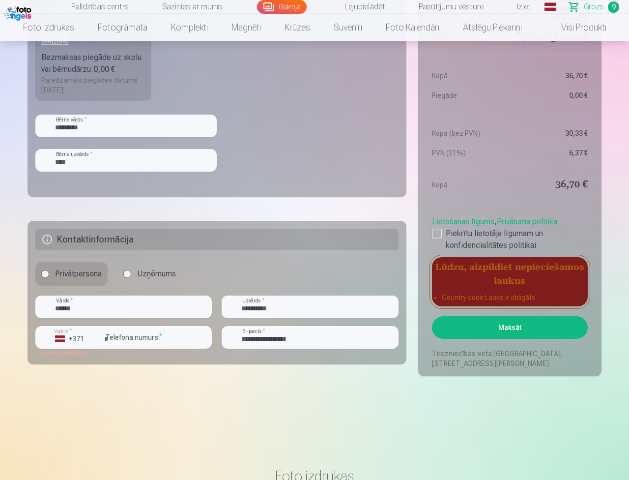
click at [588, 323] on button "Maksāt" at bounding box center [510, 327] width 156 height 23
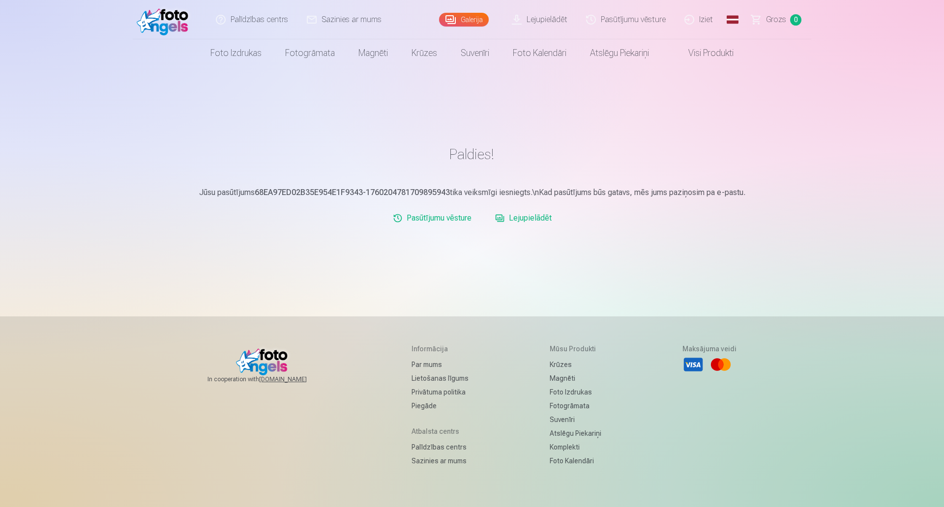
click at [466, 19] on link "Galerija" at bounding box center [464, 20] width 50 height 14
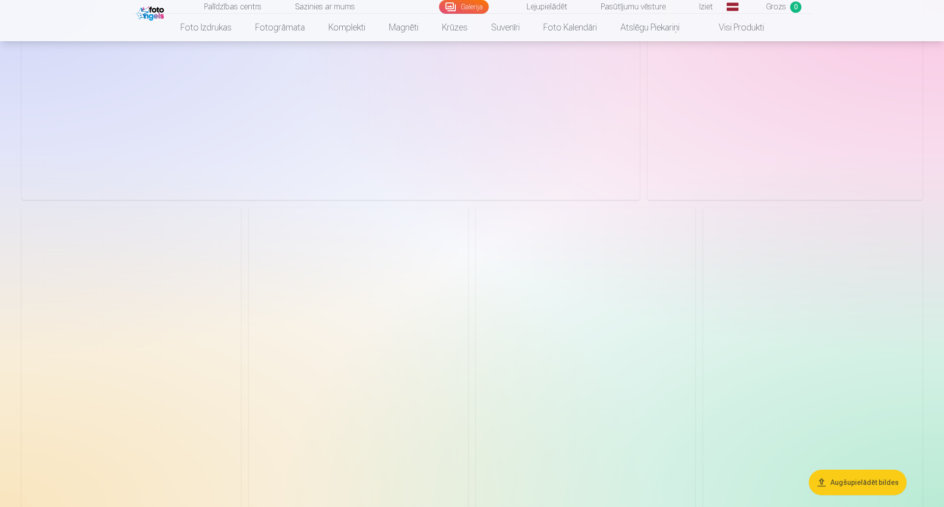
scroll to position [4718, 0]
